Goal: Information Seeking & Learning: Check status

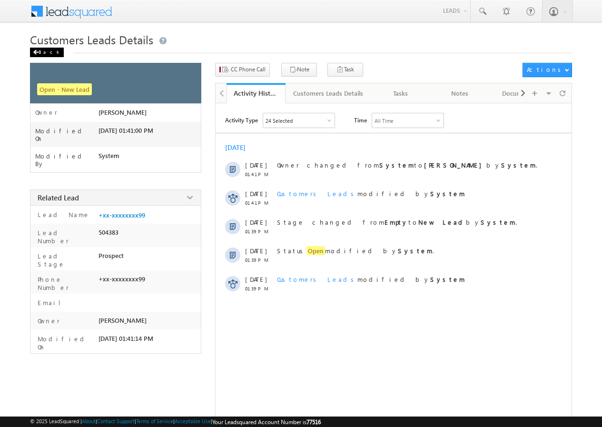
click at [43, 48] on div "Back" at bounding box center [47, 53] width 34 height 10
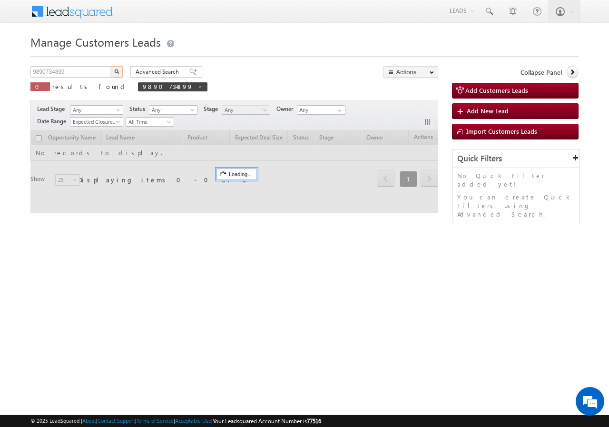
click at [93, 73] on input "9890734899" at bounding box center [70, 71] width 81 height 11
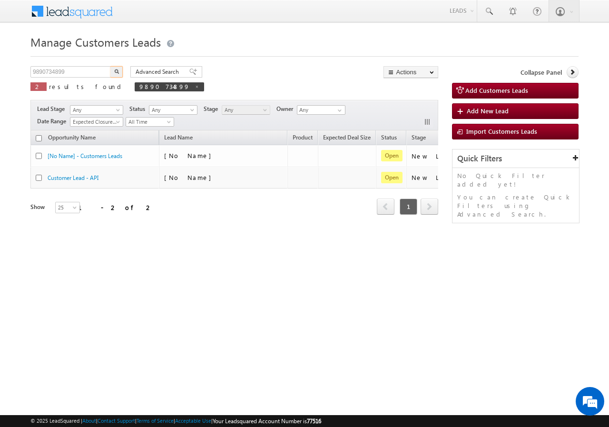
click at [93, 73] on input "9890734899" at bounding box center [70, 71] width 81 height 11
type input "9820801416"
click at [118, 70] on img "button" at bounding box center [116, 71] width 5 height 5
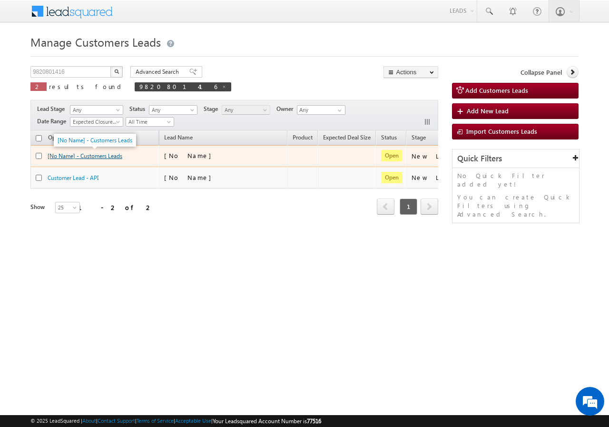
click at [99, 157] on link "[No Name] - Customers Leads" at bounding box center [85, 155] width 75 height 7
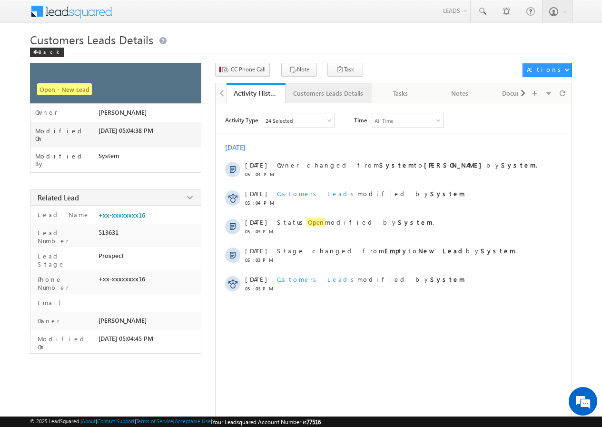
click at [313, 98] on div "Customers Leads Details" at bounding box center [328, 93] width 70 height 11
